Goal: Navigation & Orientation: Find specific page/section

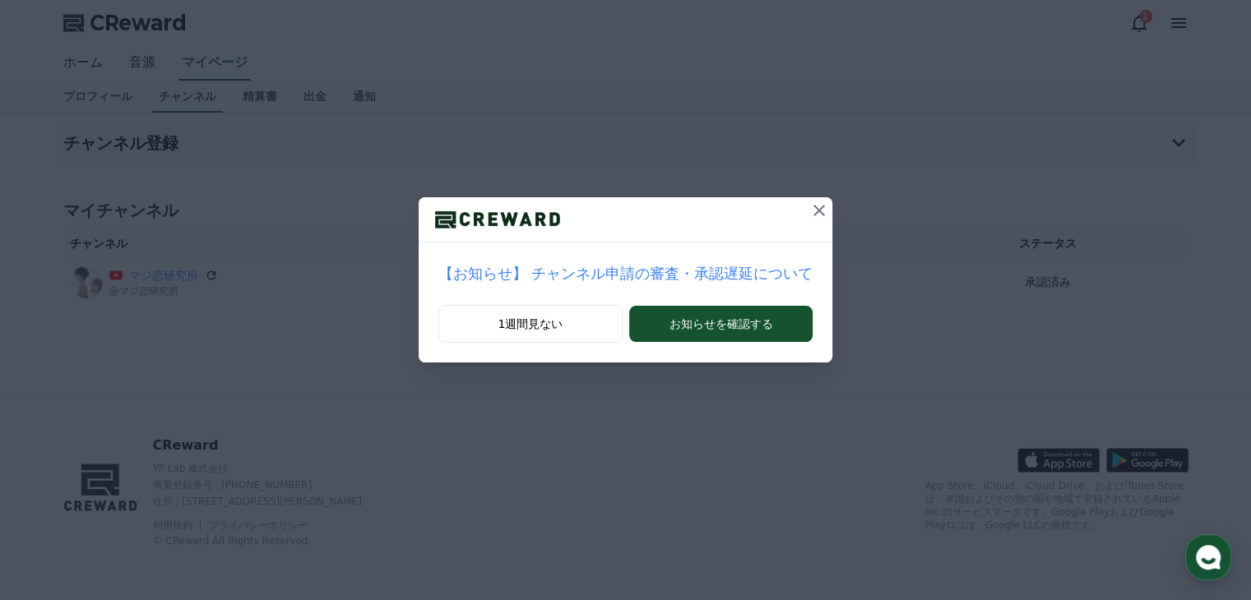
click at [813, 210] on icon at bounding box center [819, 211] width 12 height 12
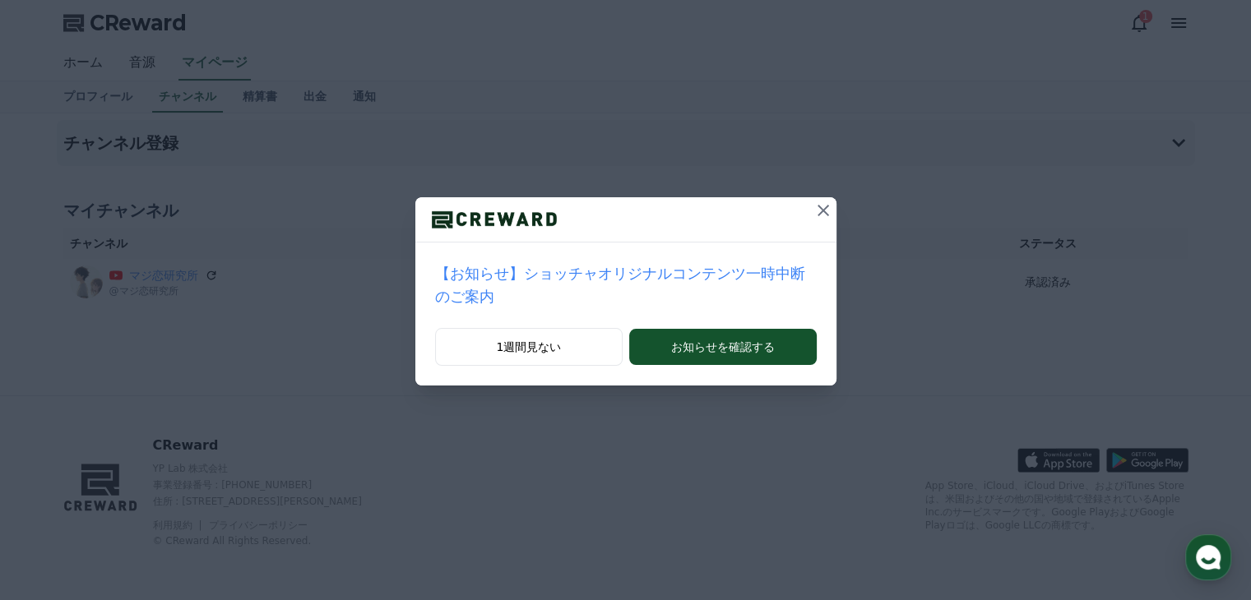
click at [813, 211] on icon at bounding box center [823, 211] width 20 height 20
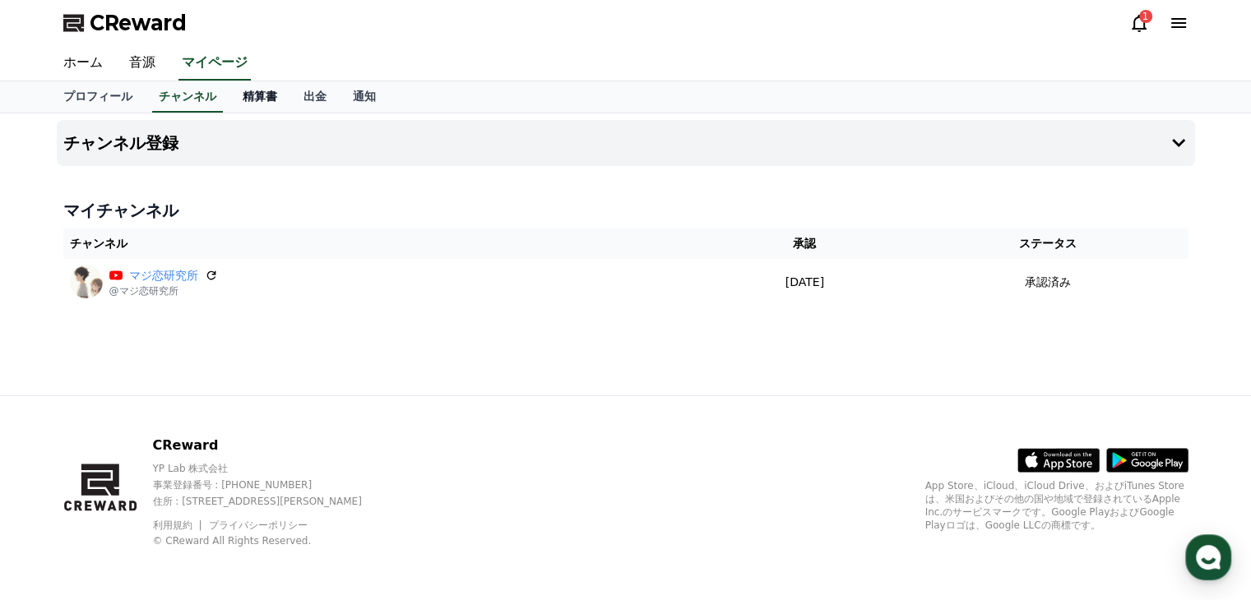
click at [229, 96] on link "精算書" at bounding box center [259, 96] width 61 height 31
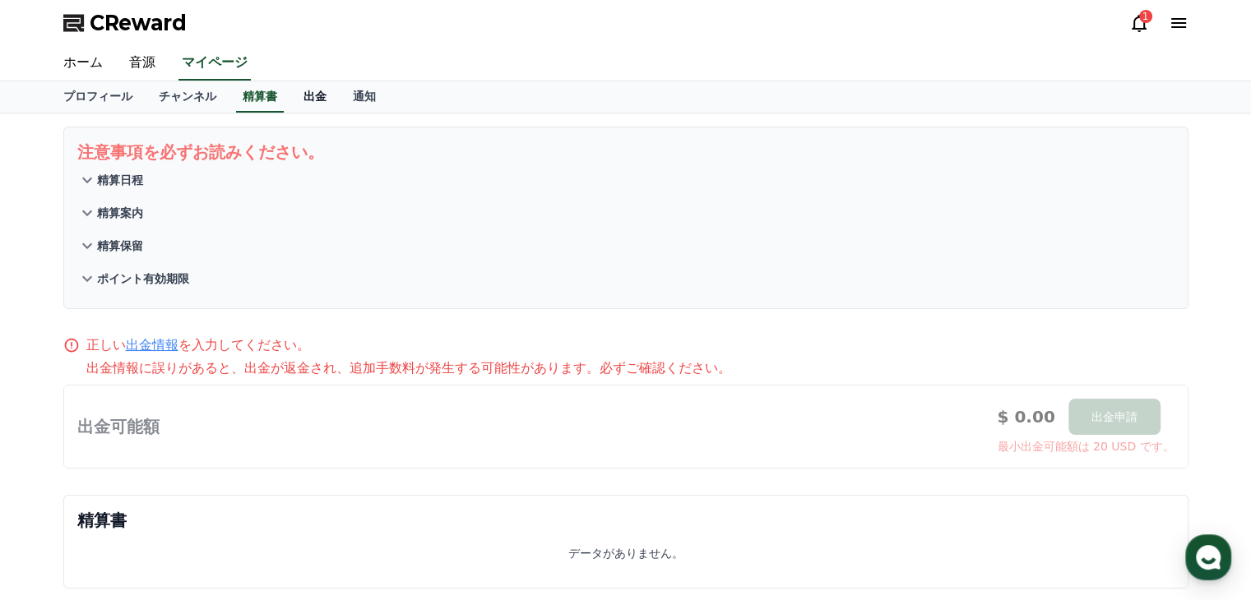
click at [290, 95] on link "出金" at bounding box center [314, 96] width 49 height 31
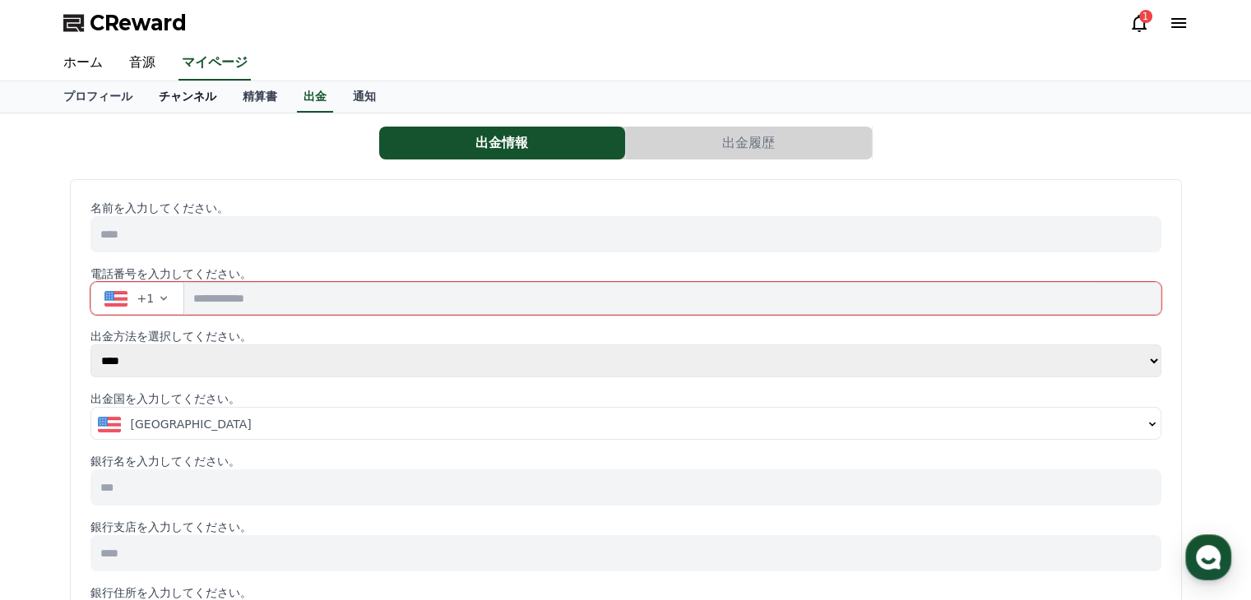
click at [157, 93] on link "チャンネル" at bounding box center [188, 96] width 84 height 31
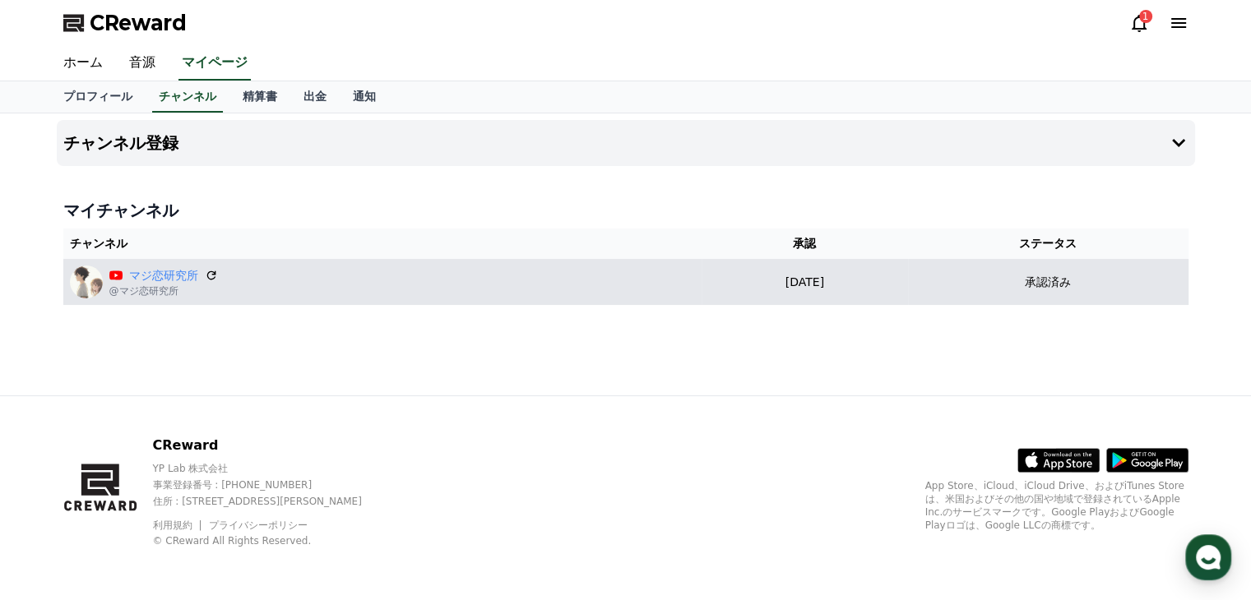
click at [600, 277] on div "マジ恋研究所 @マジ恋研究所" at bounding box center [382, 282] width 625 height 33
click at [601, 276] on div "マジ恋研究所 @マジ恋研究所" at bounding box center [382, 282] width 625 height 33
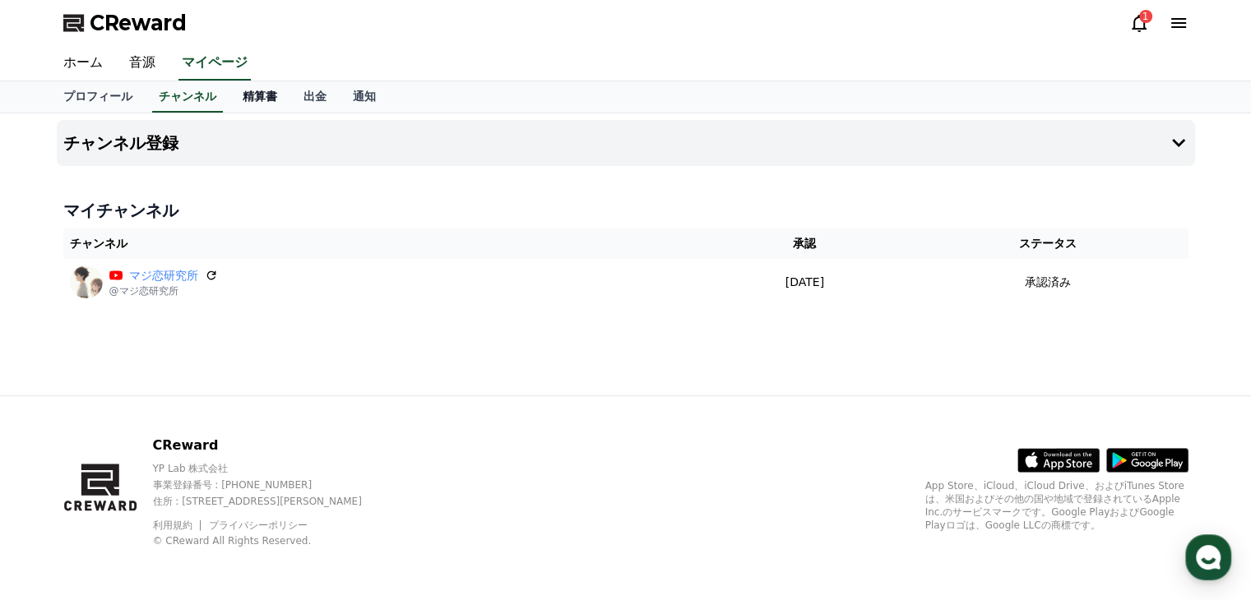
click at [229, 85] on link "精算書" at bounding box center [259, 96] width 61 height 31
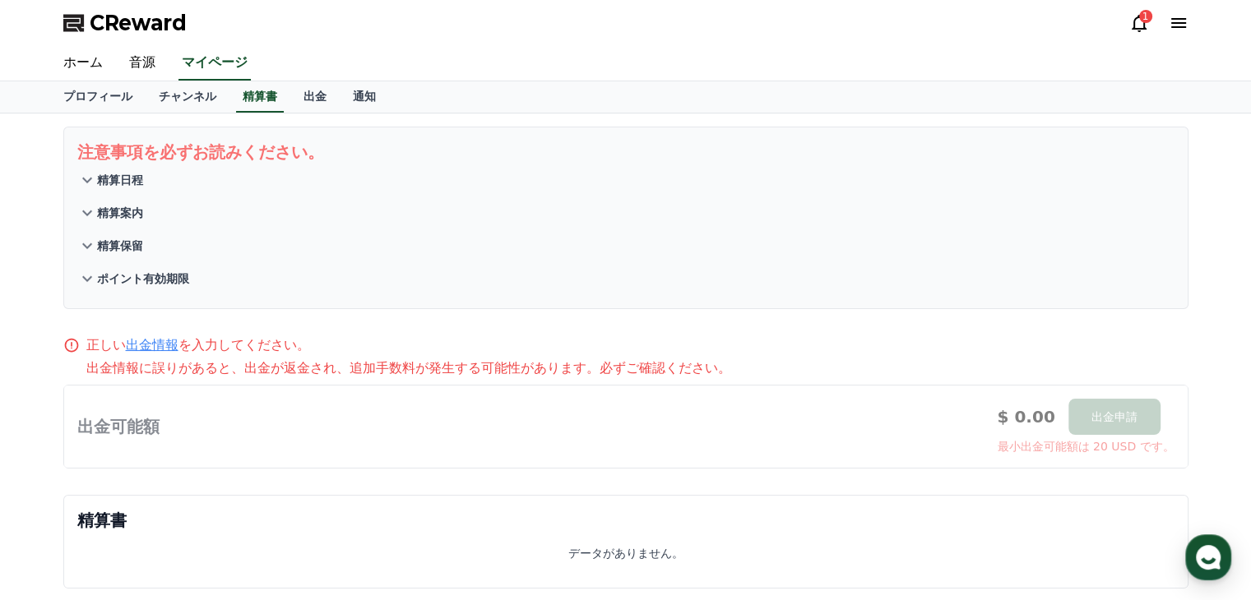
scroll to position [204, 0]
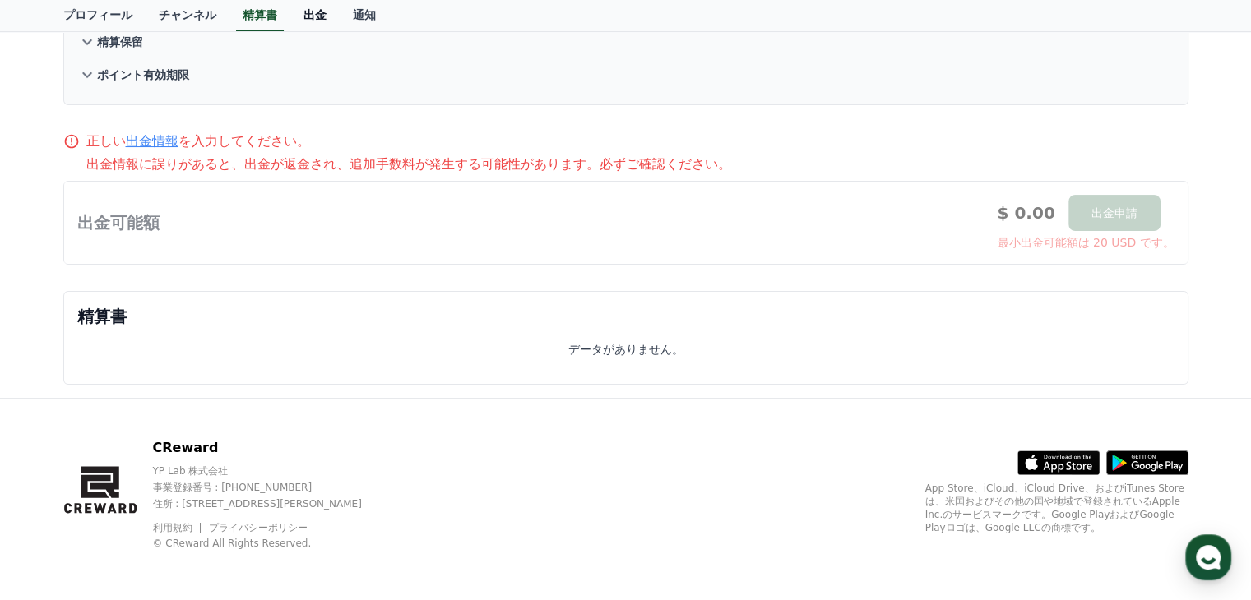
click at [290, 15] on link "出金" at bounding box center [314, 15] width 49 height 31
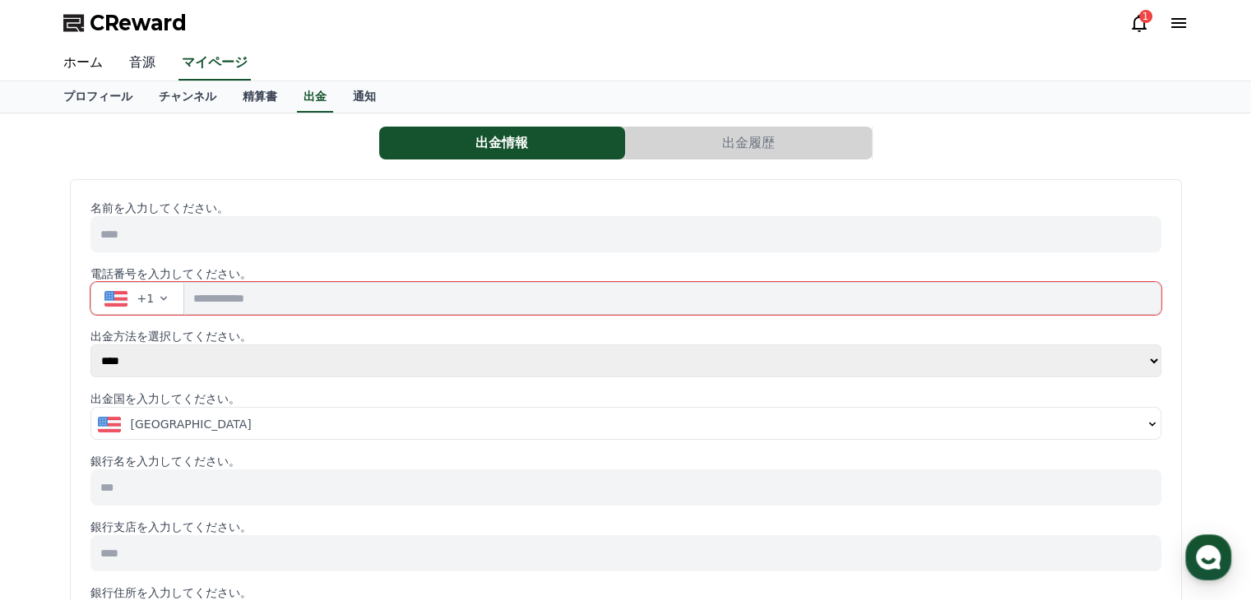
click at [136, 57] on link "音源" at bounding box center [142, 63] width 53 height 35
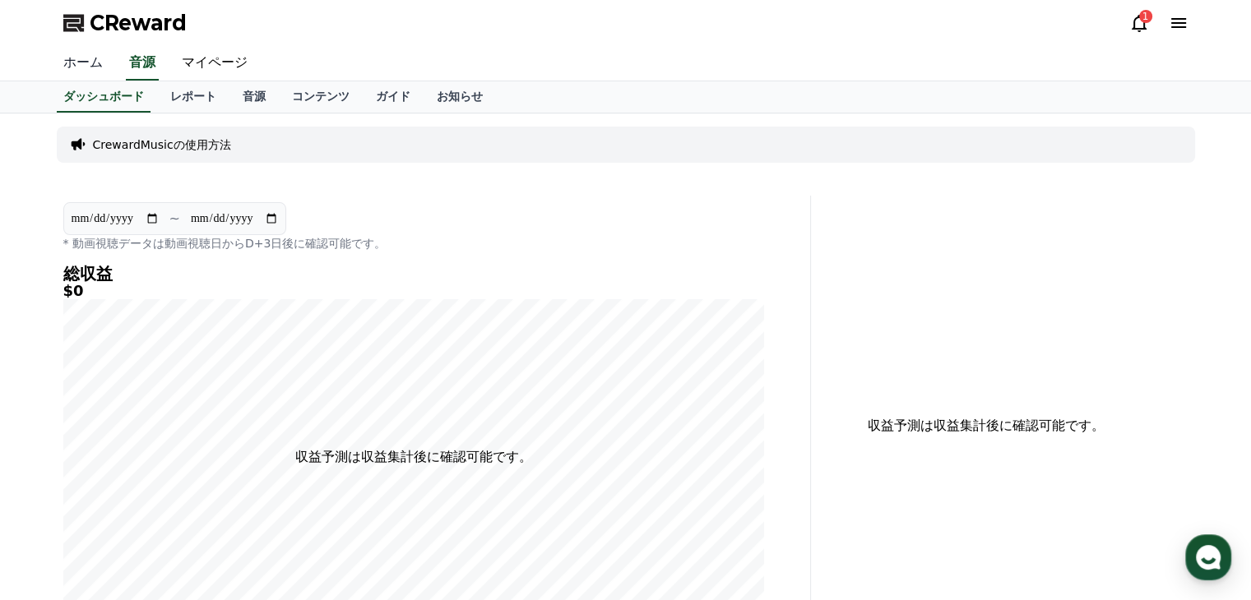
click at [82, 64] on link "ホーム" at bounding box center [83, 63] width 66 height 35
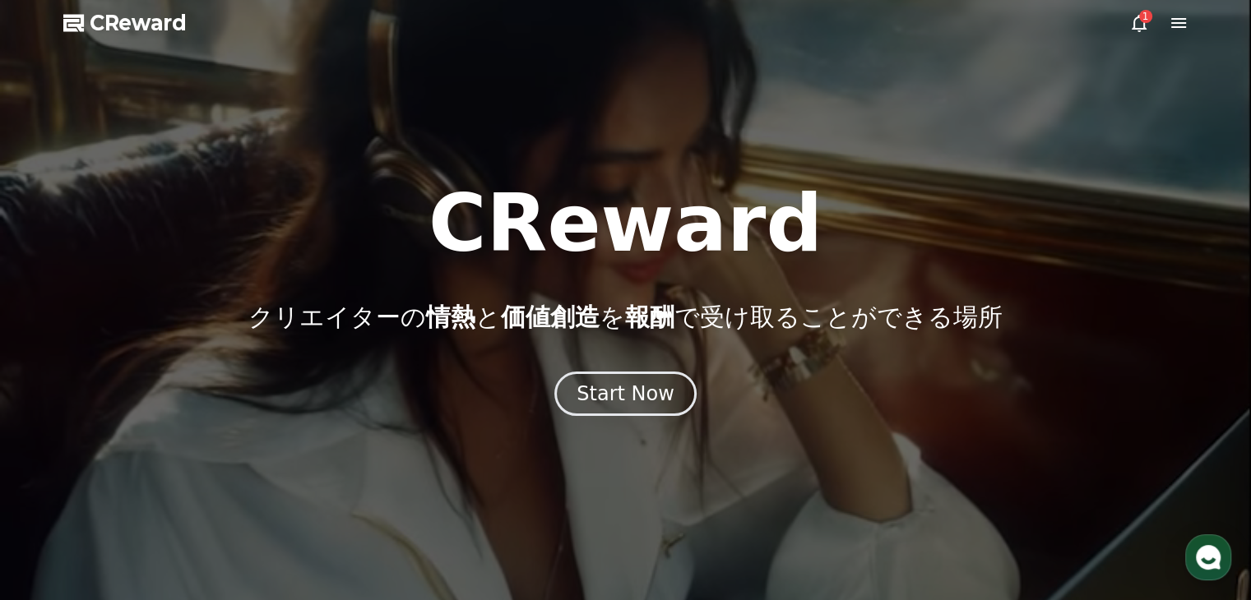
click at [1138, 20] on icon at bounding box center [1139, 23] width 20 height 20
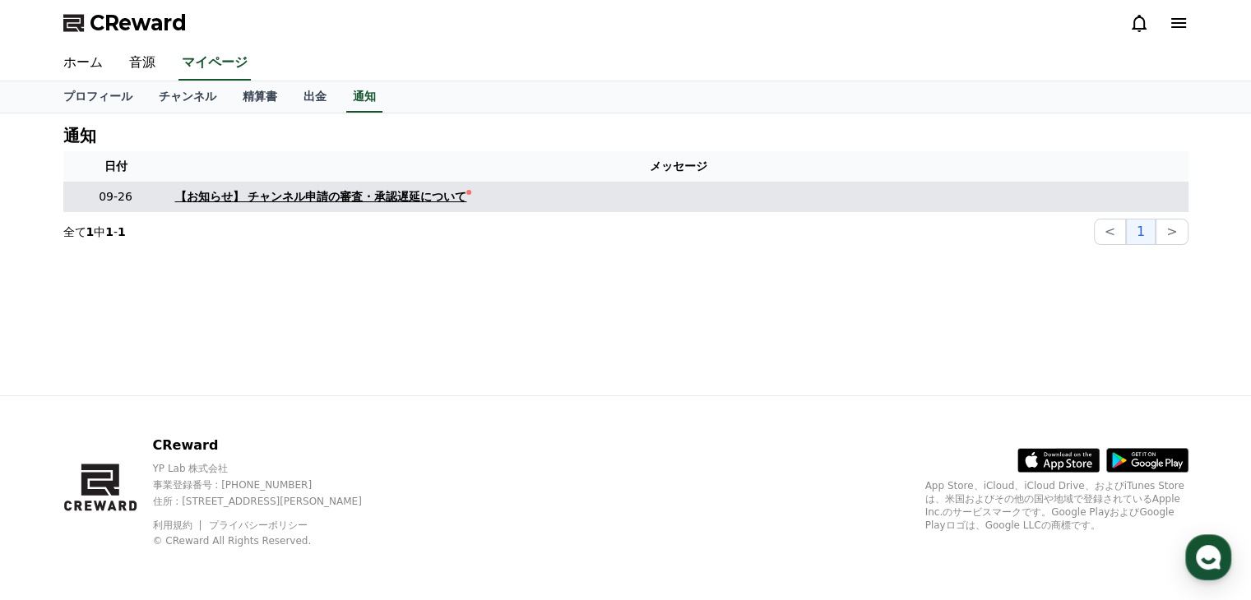
click at [441, 189] on link "【お知らせ】 チャンネル申請の審査・承認遅延について" at bounding box center [678, 196] width 1007 height 17
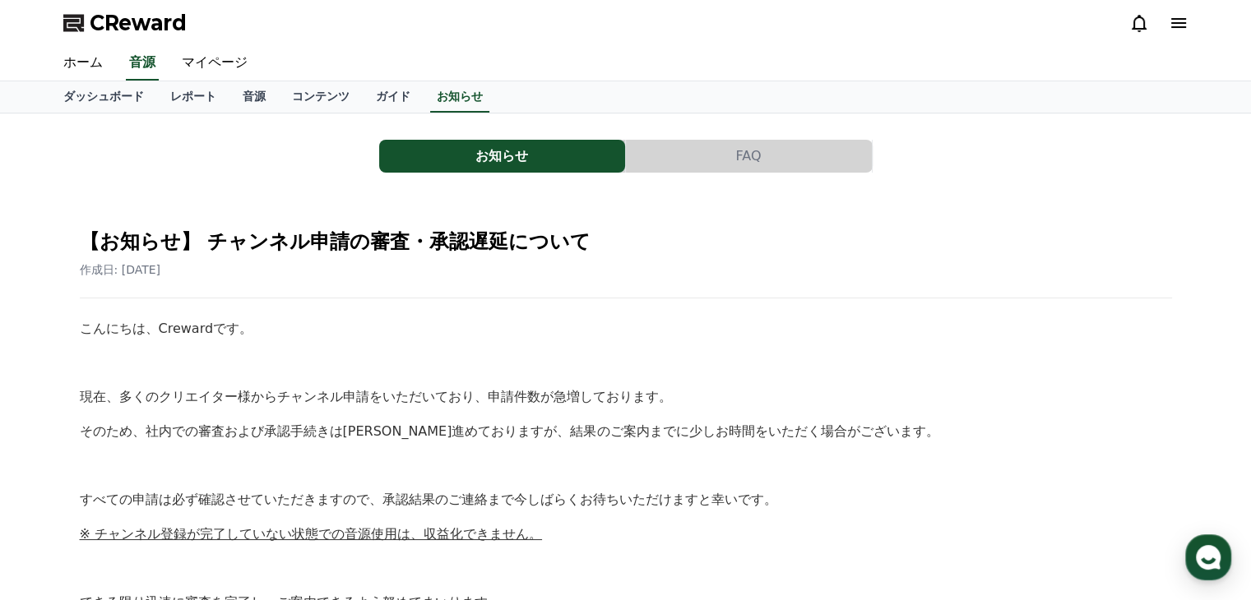
click at [161, 19] on span "CReward" at bounding box center [138, 23] width 97 height 26
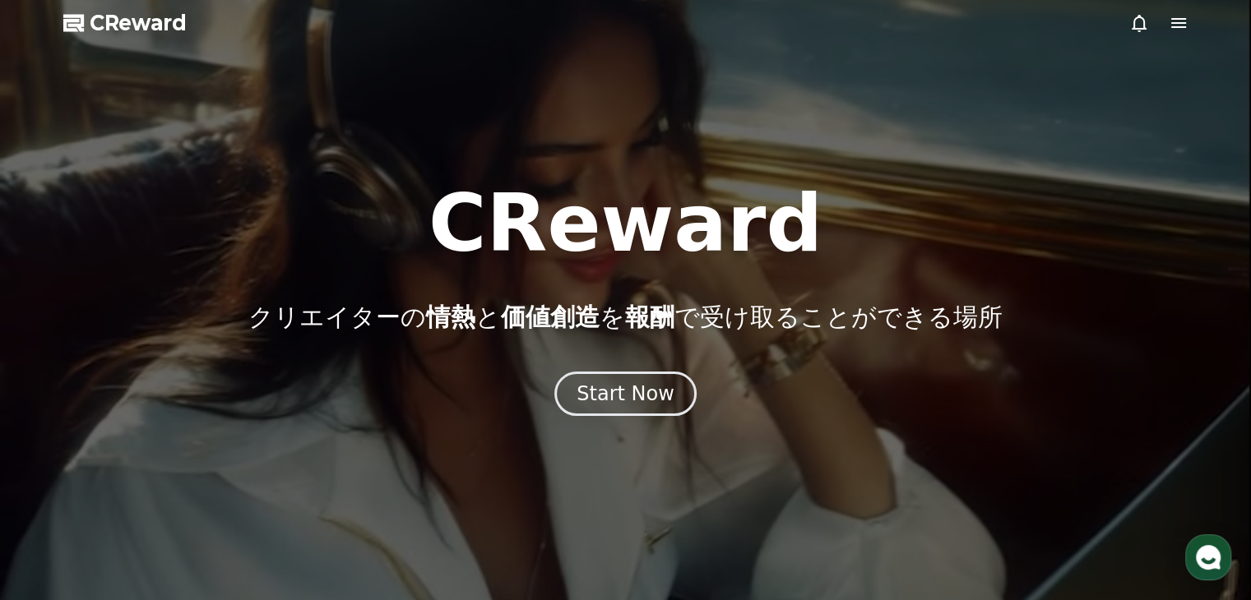
click at [619, 402] on div "Start Now" at bounding box center [625, 394] width 98 height 26
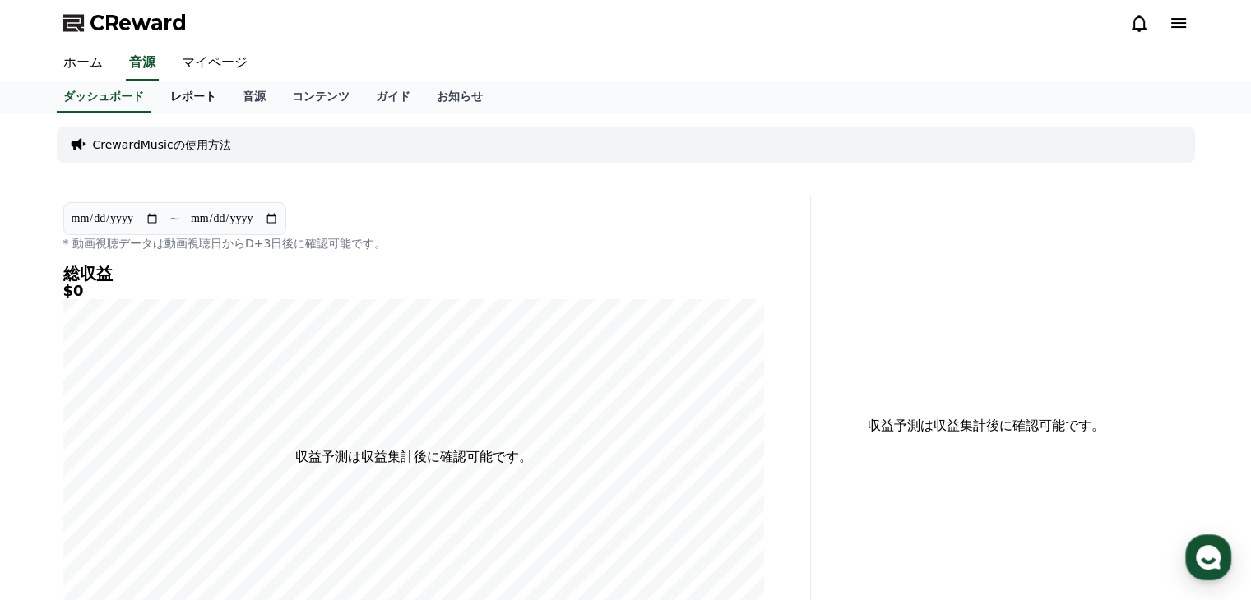
click at [160, 102] on link "レポート" at bounding box center [193, 96] width 72 height 31
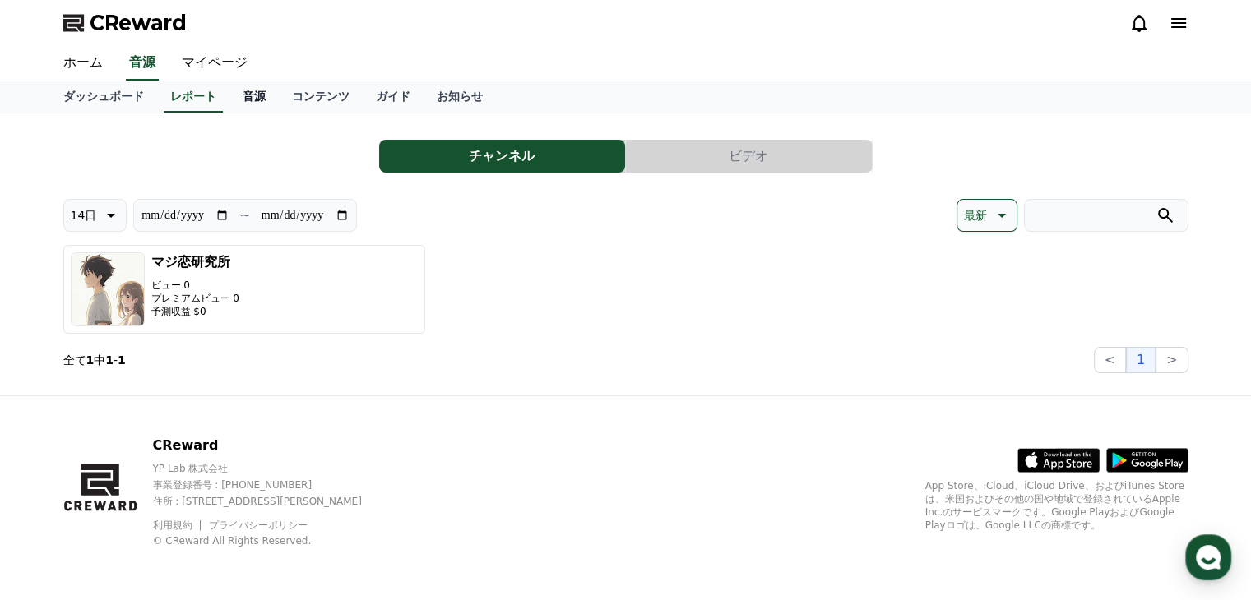
click at [229, 94] on link "音源" at bounding box center [253, 96] width 49 height 31
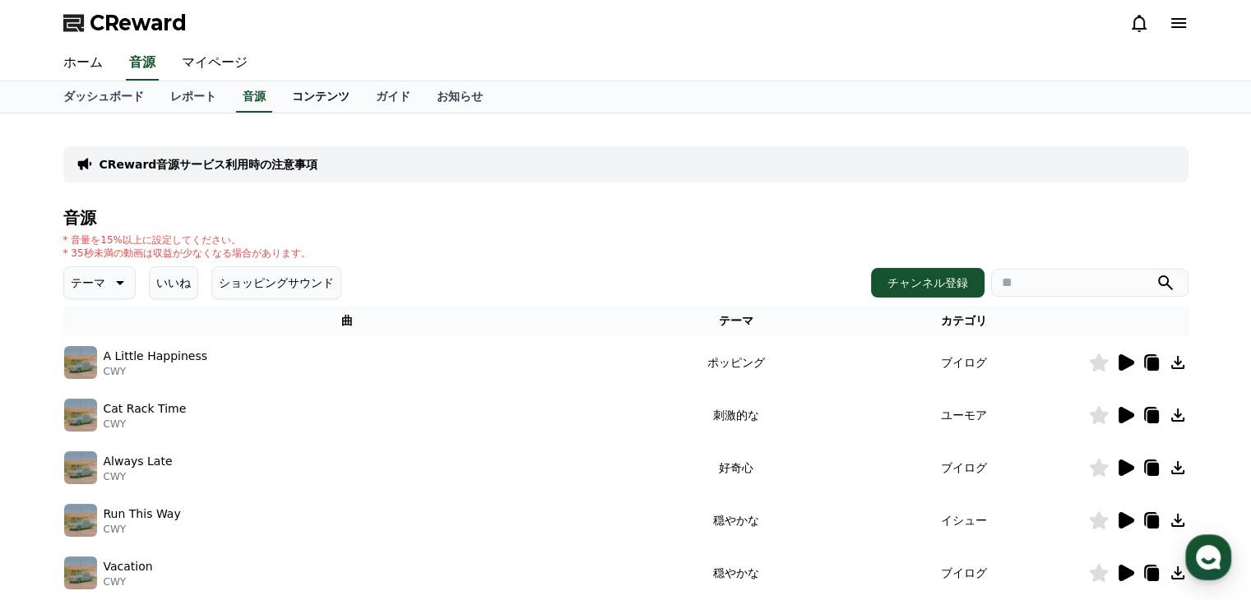
click at [290, 91] on link "コンテンツ" at bounding box center [321, 96] width 84 height 31
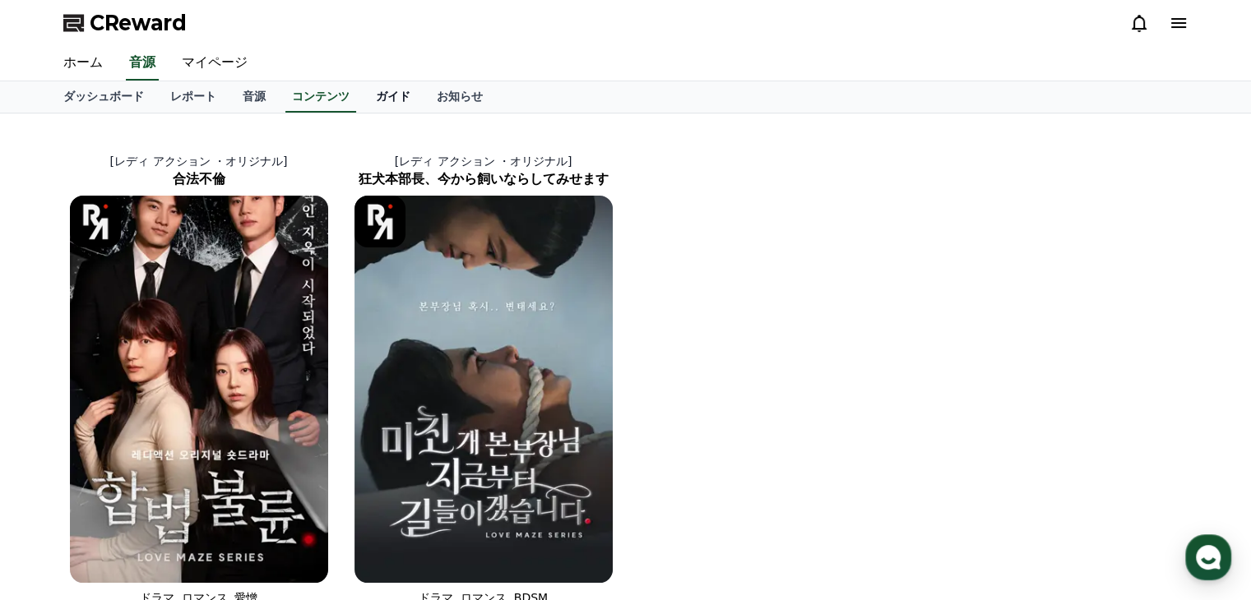
click at [363, 100] on link "ガイド" at bounding box center [393, 96] width 61 height 31
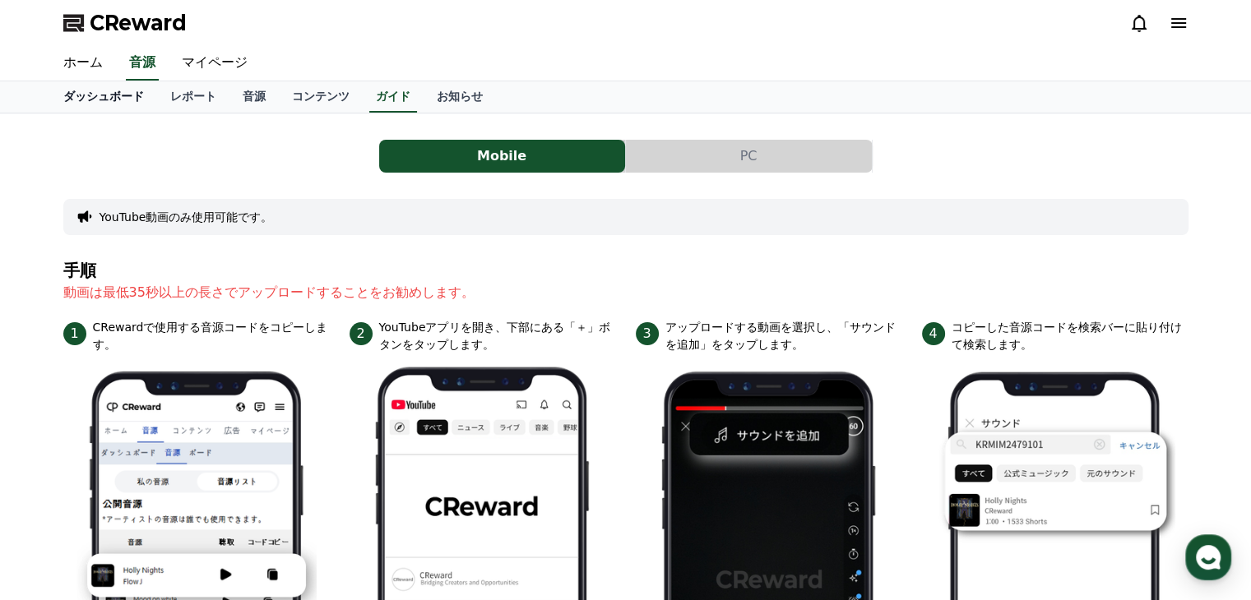
click at [82, 88] on link "ダッシュボード" at bounding box center [103, 96] width 107 height 31
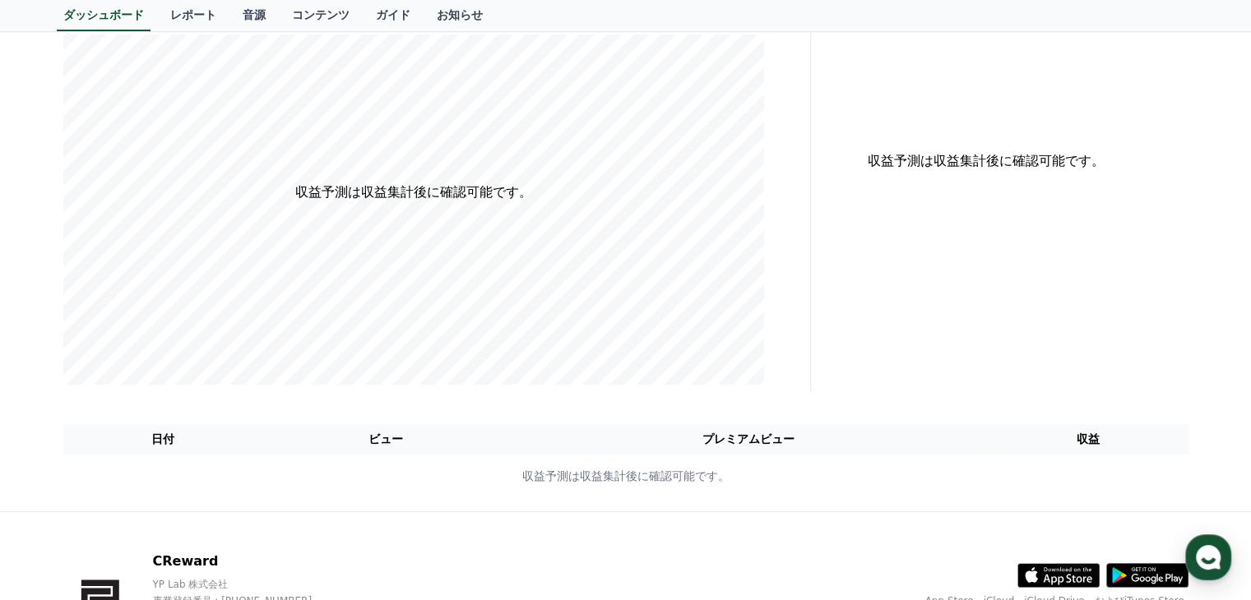
scroll to position [380, 0]
